Goal: Task Accomplishment & Management: Manage account settings

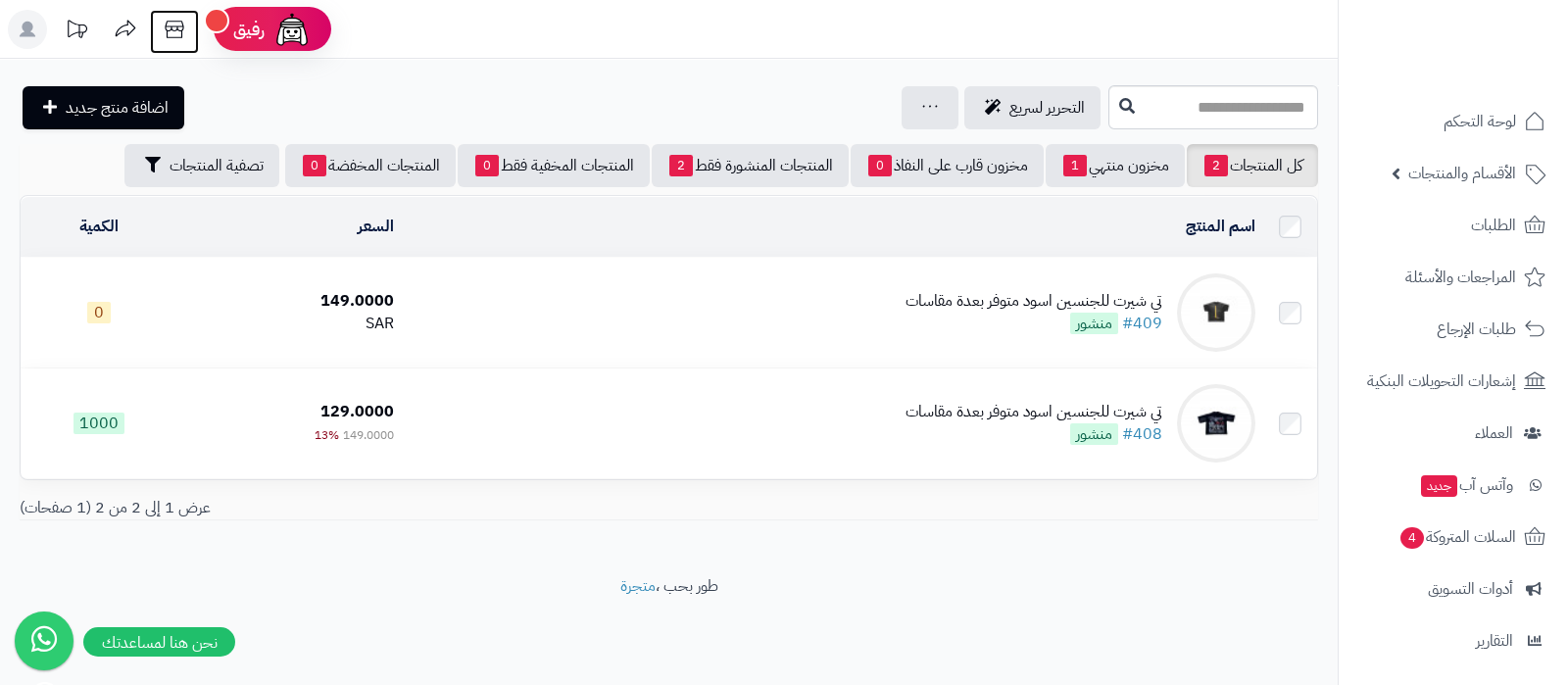
click at [171, 23] on icon at bounding box center [174, 29] width 39 height 39
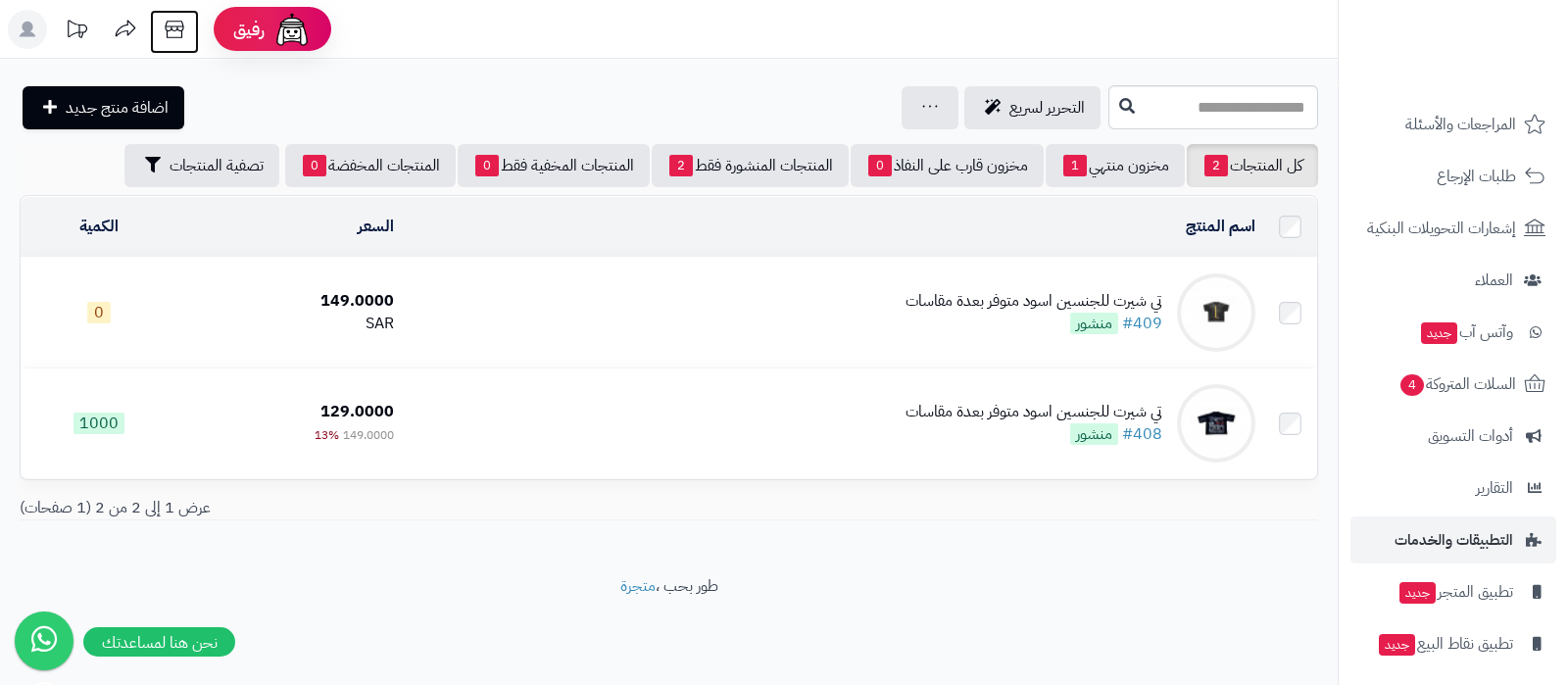
scroll to position [211, 0]
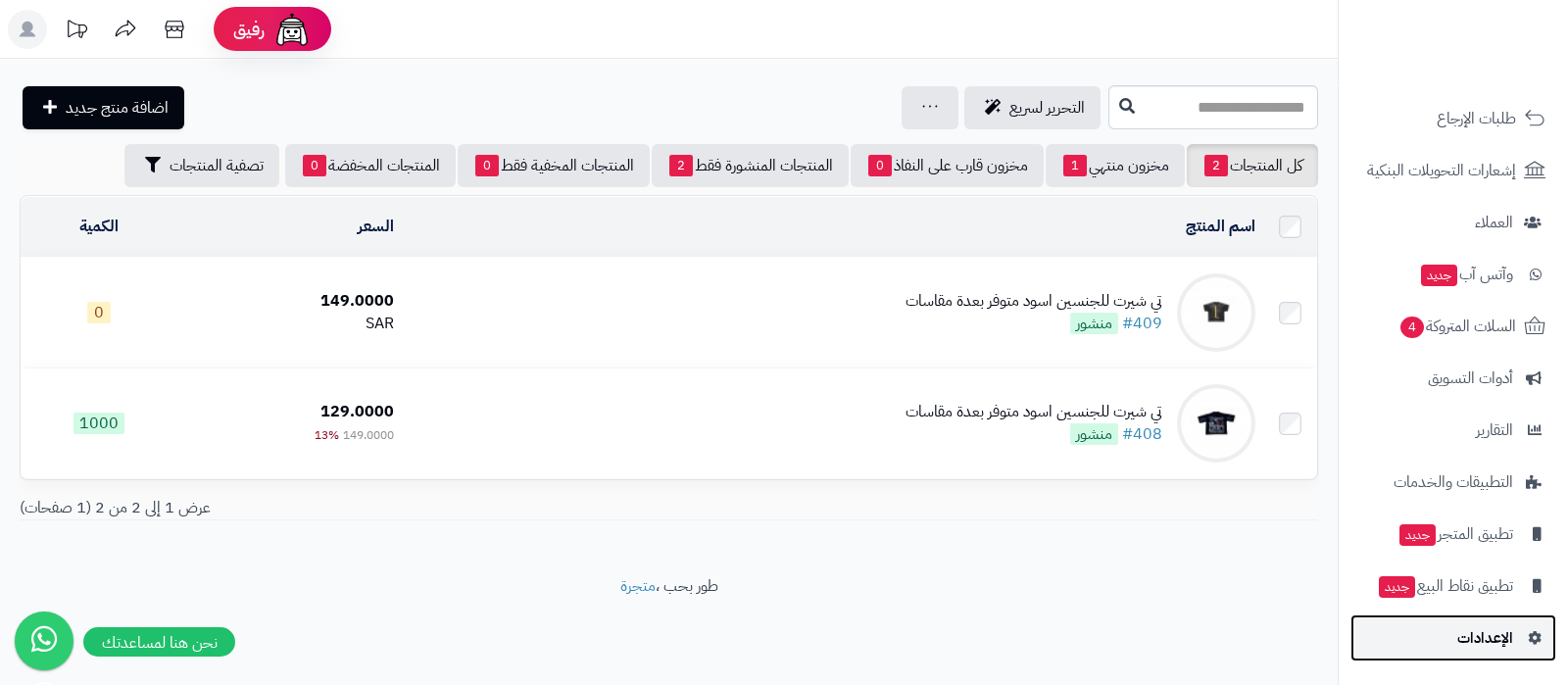
click at [1478, 645] on span "الإعدادات" at bounding box center [1485, 637] width 56 height 27
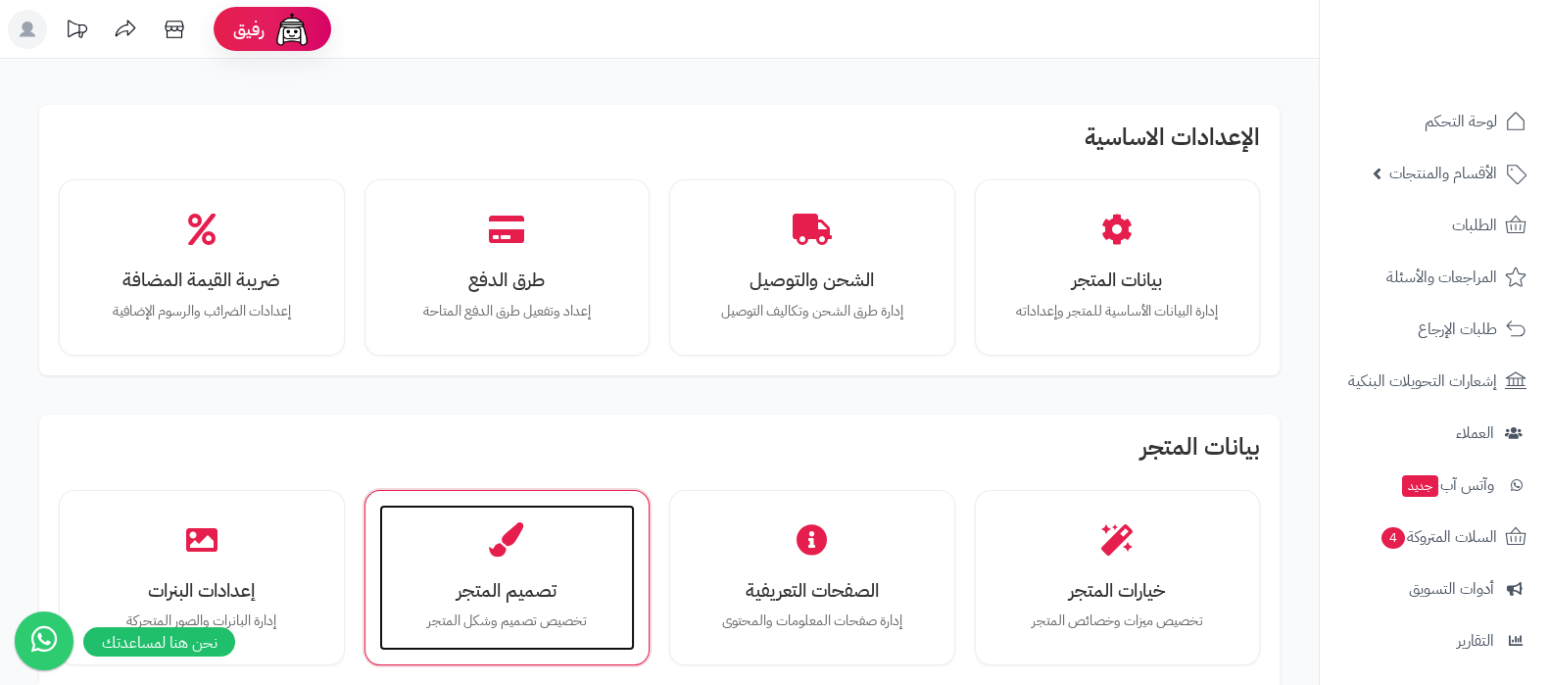
click at [528, 580] on h3 "تصميم المتجر" at bounding box center [508, 590] width 218 height 21
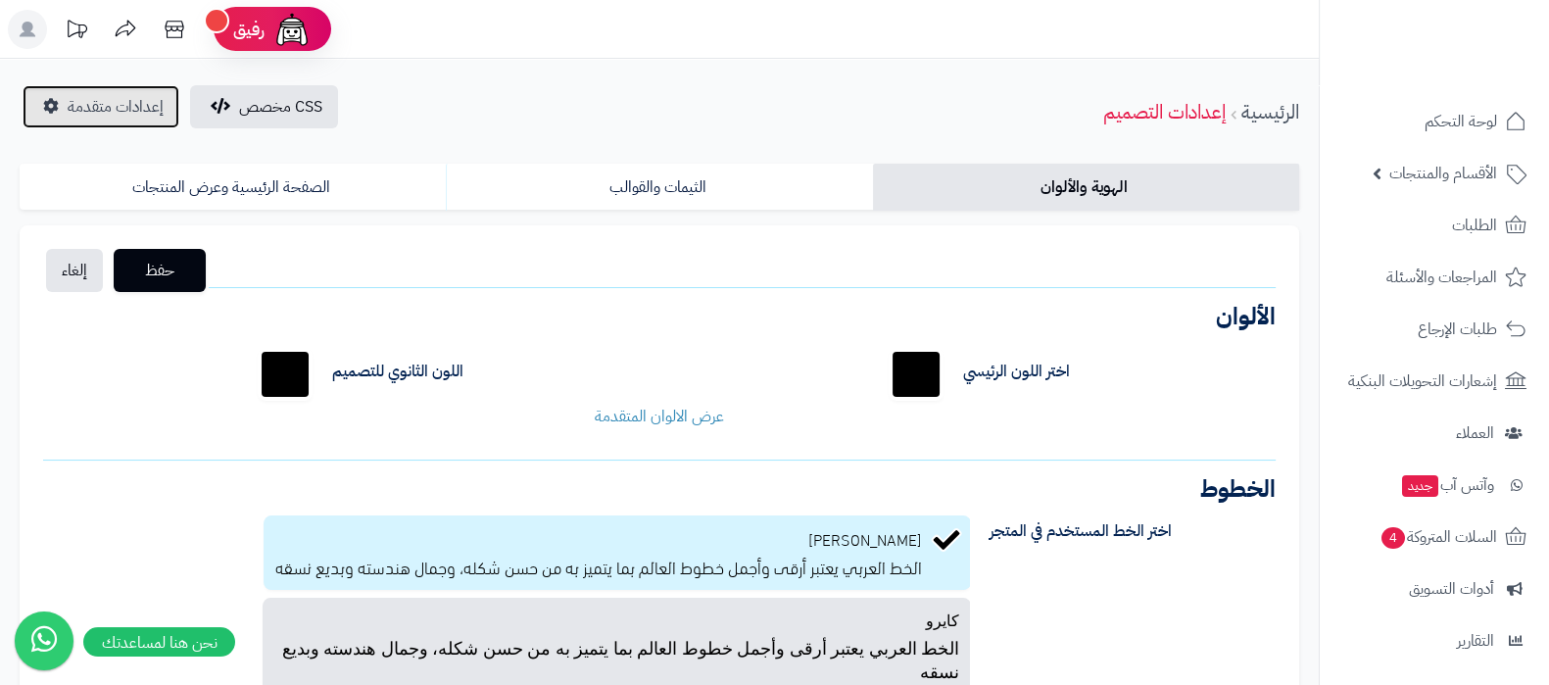
click at [80, 104] on span "إعدادات متقدمة" at bounding box center [116, 107] width 96 height 24
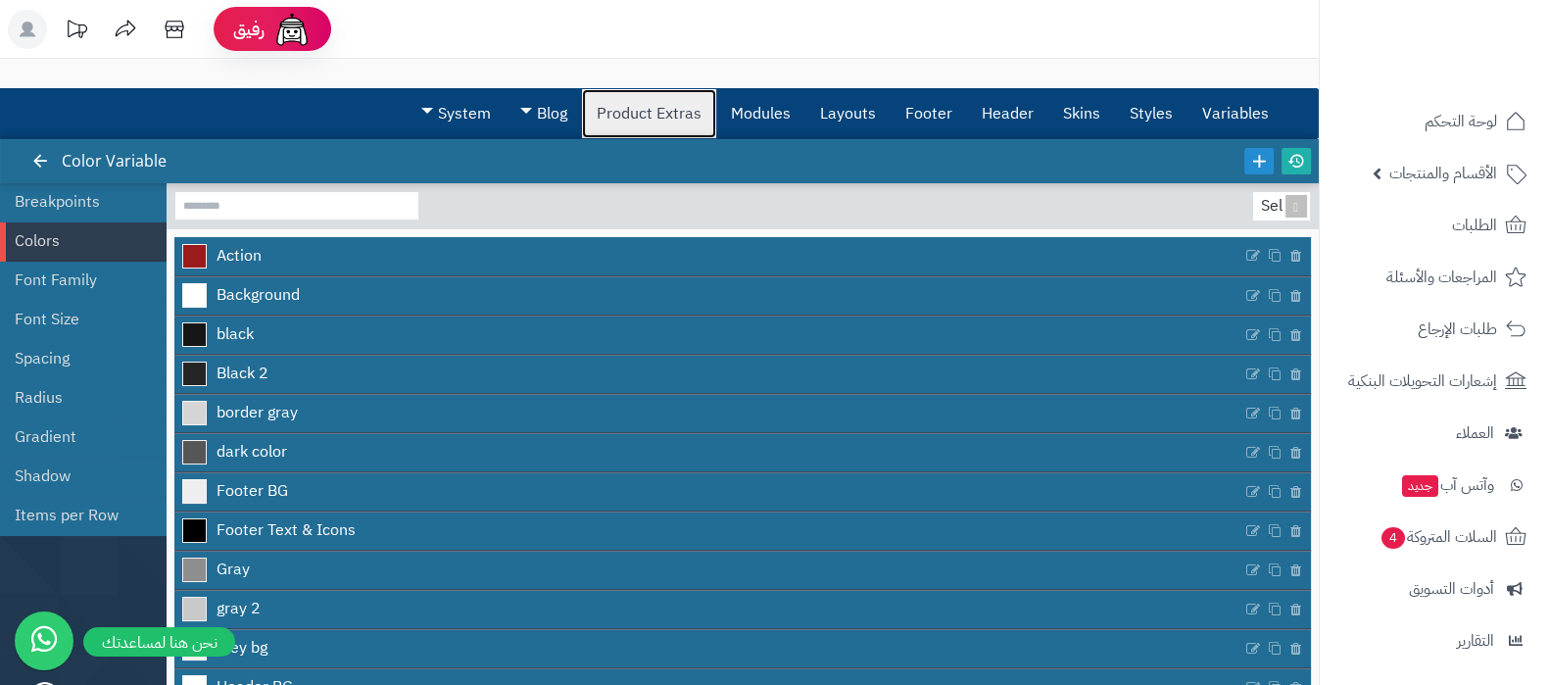
click at [659, 124] on link "Product Extras" at bounding box center [649, 113] width 134 height 49
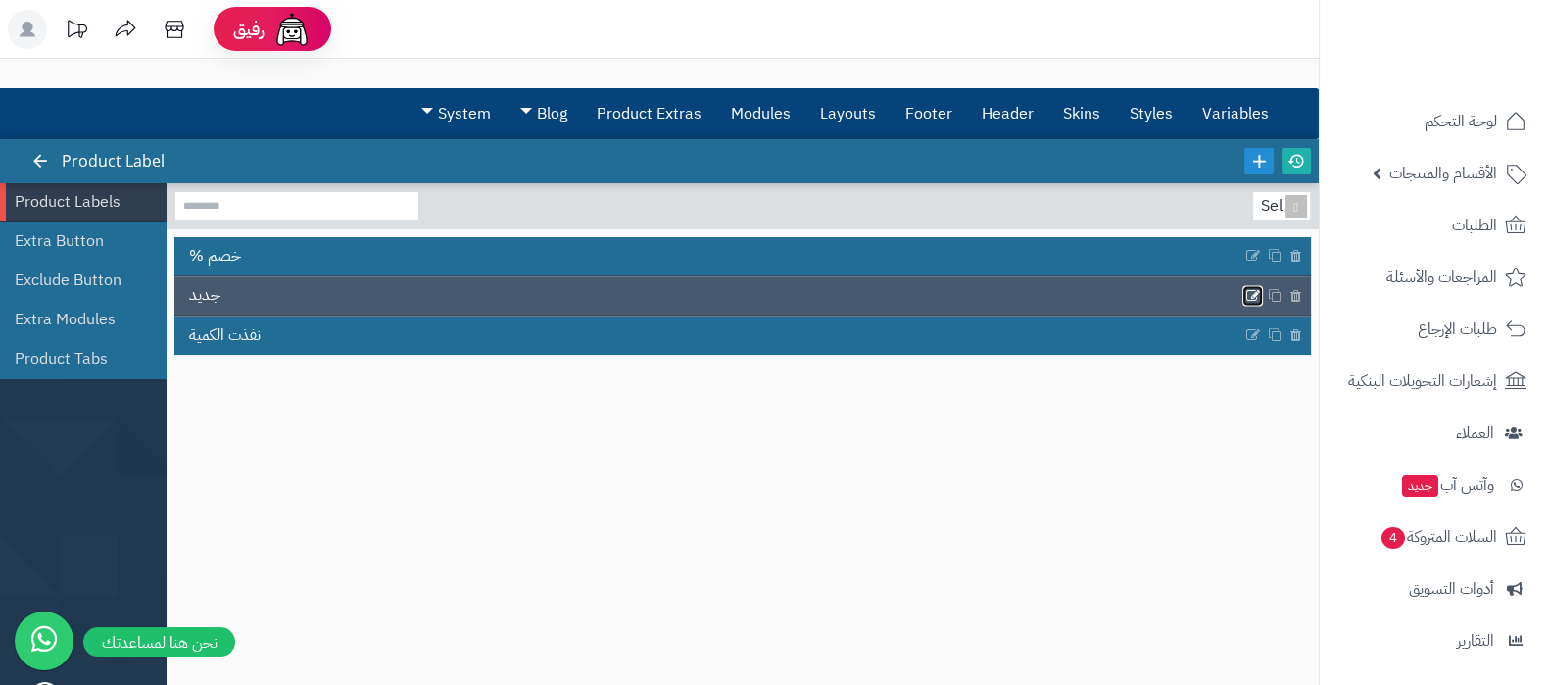
click at [1245, 290] on icon at bounding box center [1253, 295] width 16 height 17
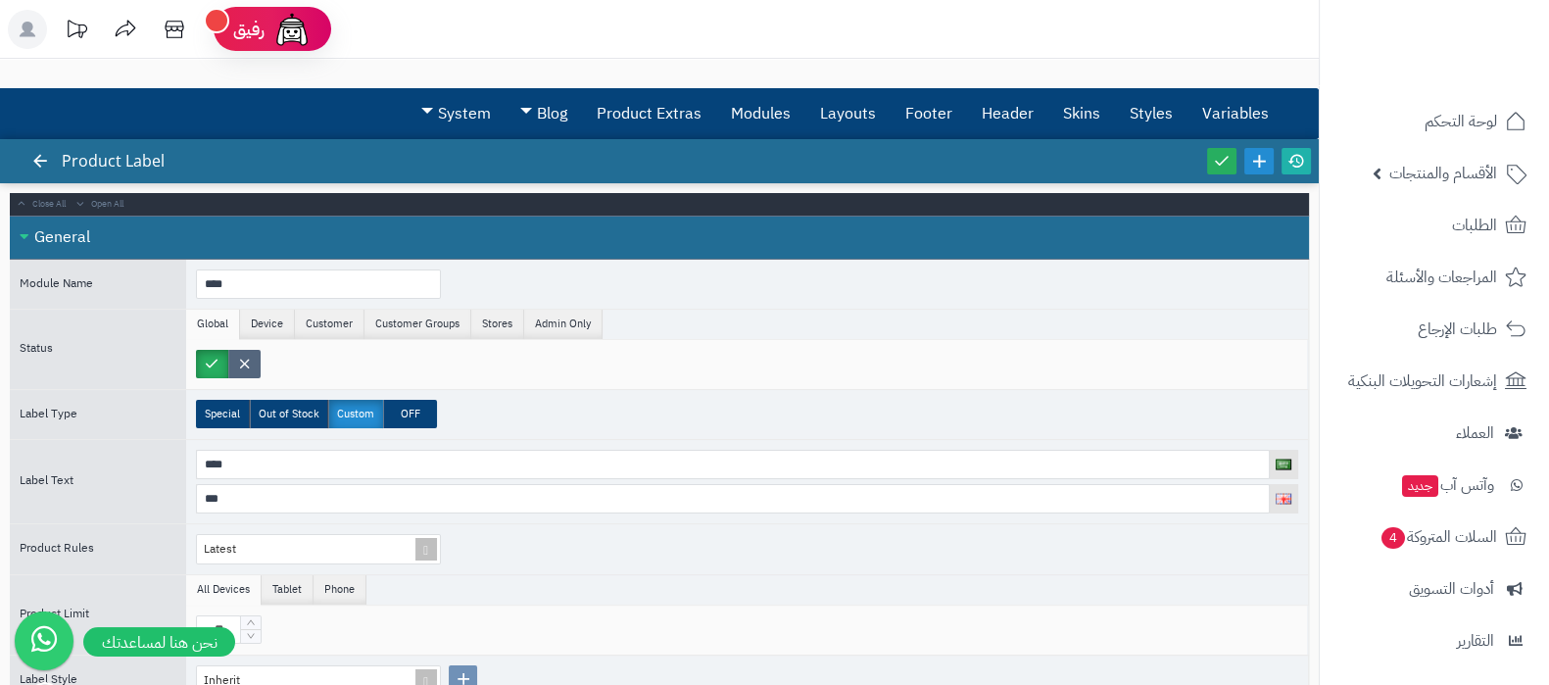
click at [248, 355] on label at bounding box center [244, 364] width 32 height 28
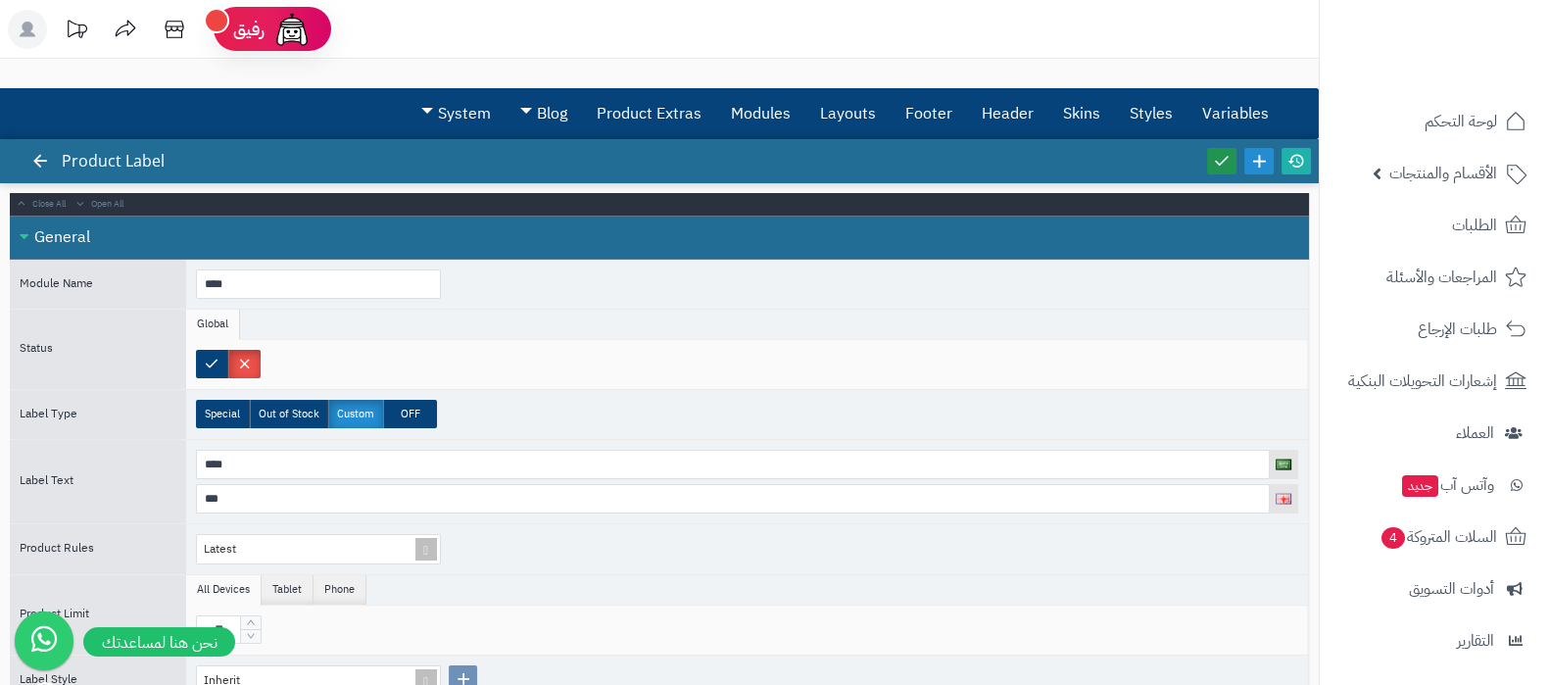
click at [1217, 169] on link at bounding box center [1221, 161] width 29 height 26
click at [1300, 159] on icon at bounding box center [1296, 161] width 18 height 18
click at [1227, 153] on icon at bounding box center [1222, 161] width 18 height 18
click at [1291, 157] on icon at bounding box center [1296, 161] width 18 height 18
